Goal: Task Accomplishment & Management: Manage account settings

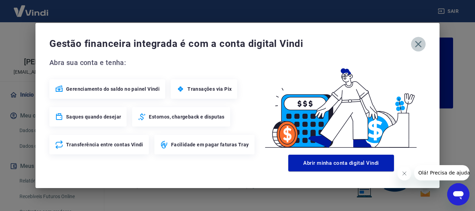
click at [421, 45] on icon "button" at bounding box center [418, 44] width 11 height 11
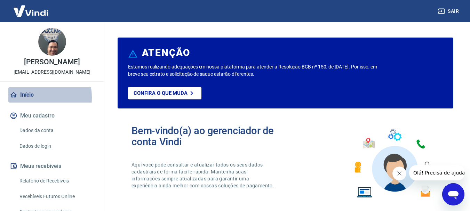
click at [30, 103] on link "Início" at bounding box center [51, 94] width 87 height 15
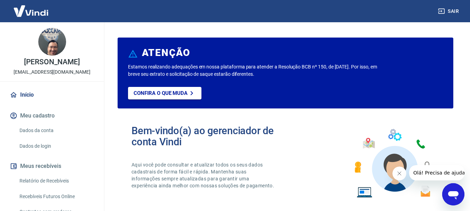
click at [40, 14] on img at bounding box center [30, 10] width 45 height 21
click at [451, 10] on button "Sair" at bounding box center [448, 11] width 25 height 13
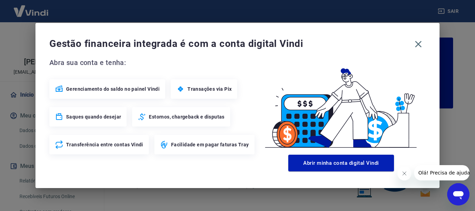
click at [198, 115] on span "Estornos, chargeback e disputas" at bounding box center [186, 116] width 75 height 7
drag, startPoint x: 182, startPoint y: 115, endPoint x: 186, endPoint y: 115, distance: 4.2
click at [186, 115] on span "Estornos, chargeback e disputas" at bounding box center [186, 116] width 75 height 7
click at [419, 45] on icon "button" at bounding box center [418, 44] width 7 height 7
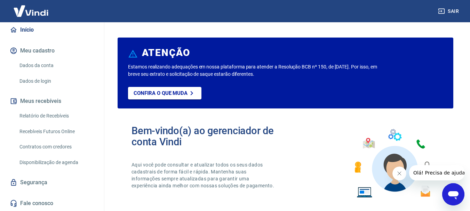
scroll to position [80, 0]
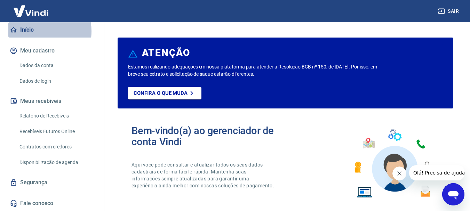
click at [31, 31] on link "Início" at bounding box center [51, 29] width 87 height 15
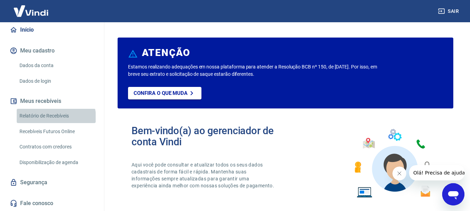
click at [56, 117] on link "Relatório de Recebíveis" at bounding box center [56, 116] width 79 height 14
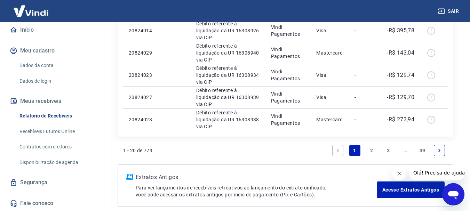
scroll to position [480, 0]
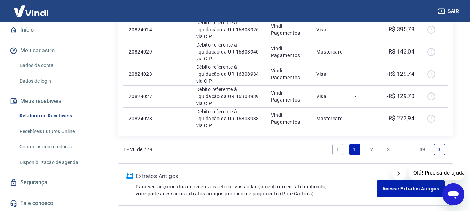
click at [368, 150] on link "2" at bounding box center [371, 149] width 11 height 11
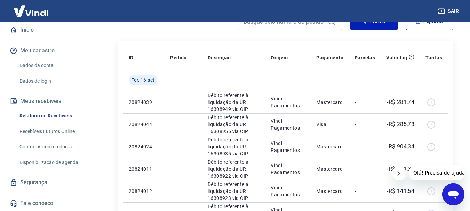
scroll to position [128, 0]
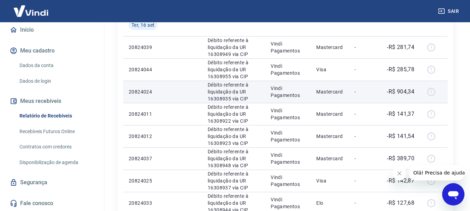
click at [431, 93] on div at bounding box center [433, 91] width 17 height 11
click at [430, 93] on div at bounding box center [433, 91] width 17 height 11
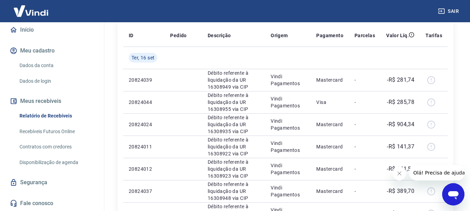
scroll to position [94, 0]
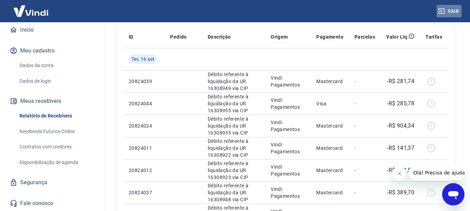
click at [449, 9] on button "Sair" at bounding box center [448, 11] width 25 height 13
